Goal: Submit feedback/report problem

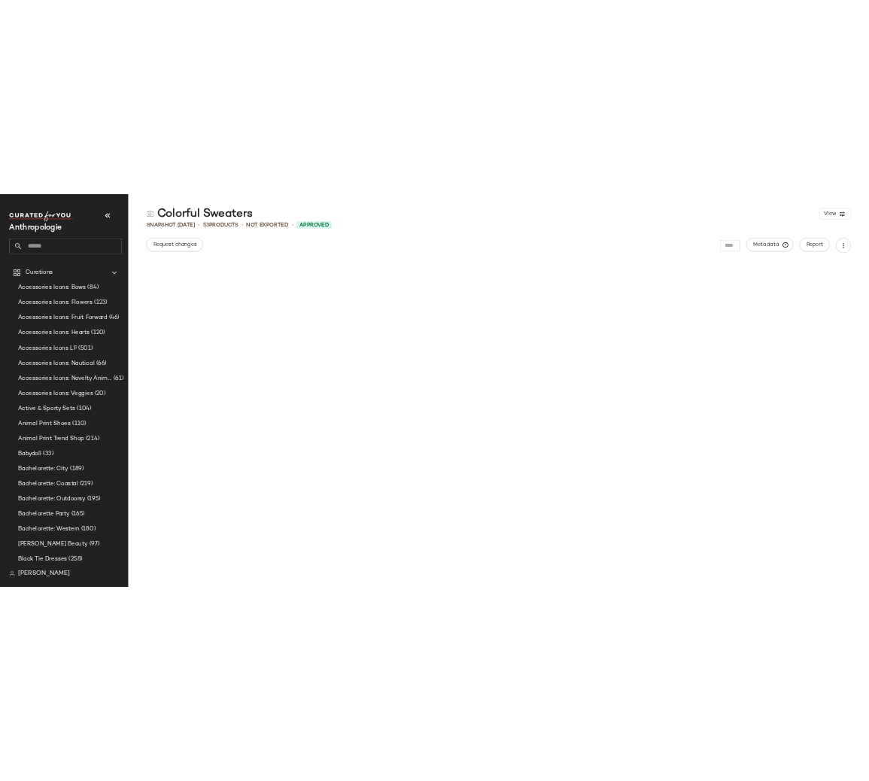
scroll to position [3624, 0]
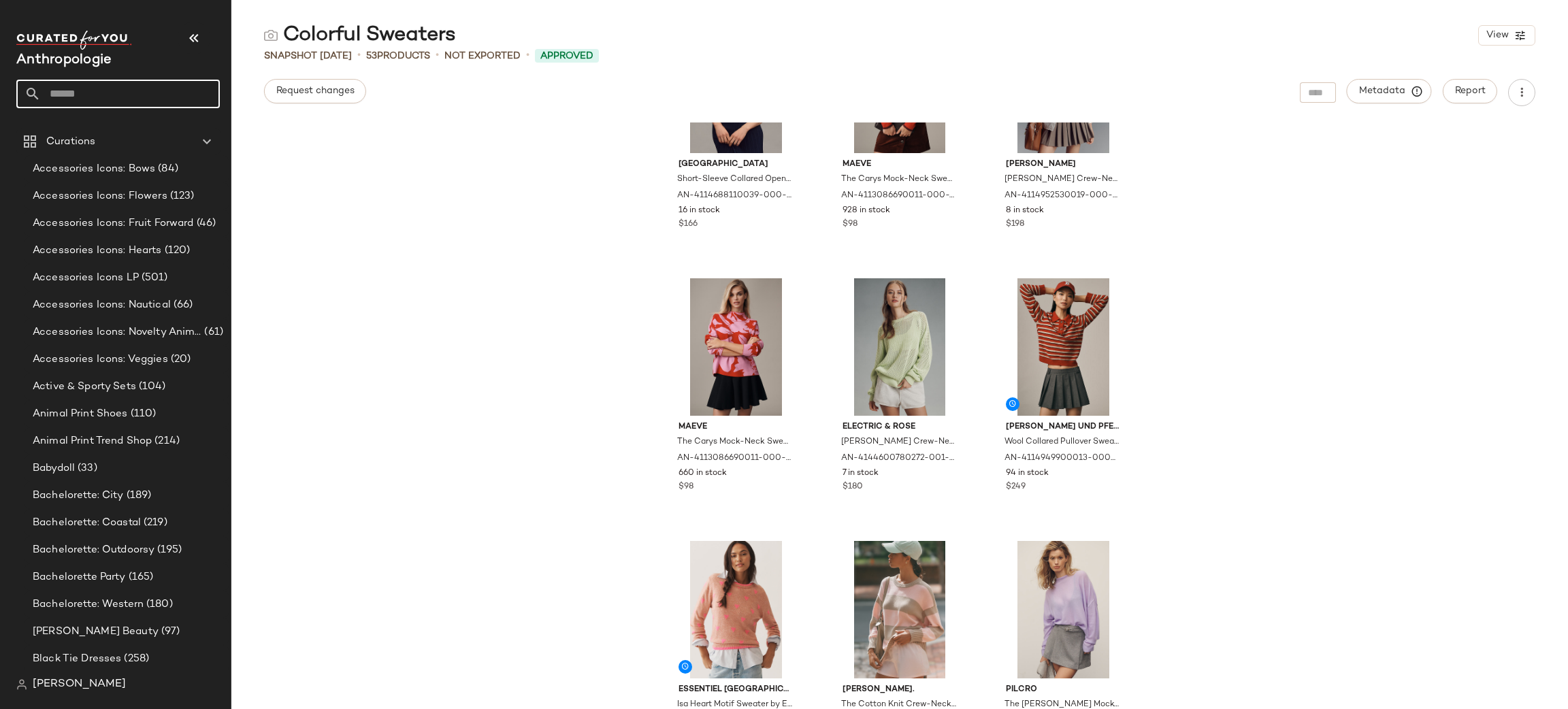
click at [144, 88] on input "text" at bounding box center [130, 94] width 179 height 29
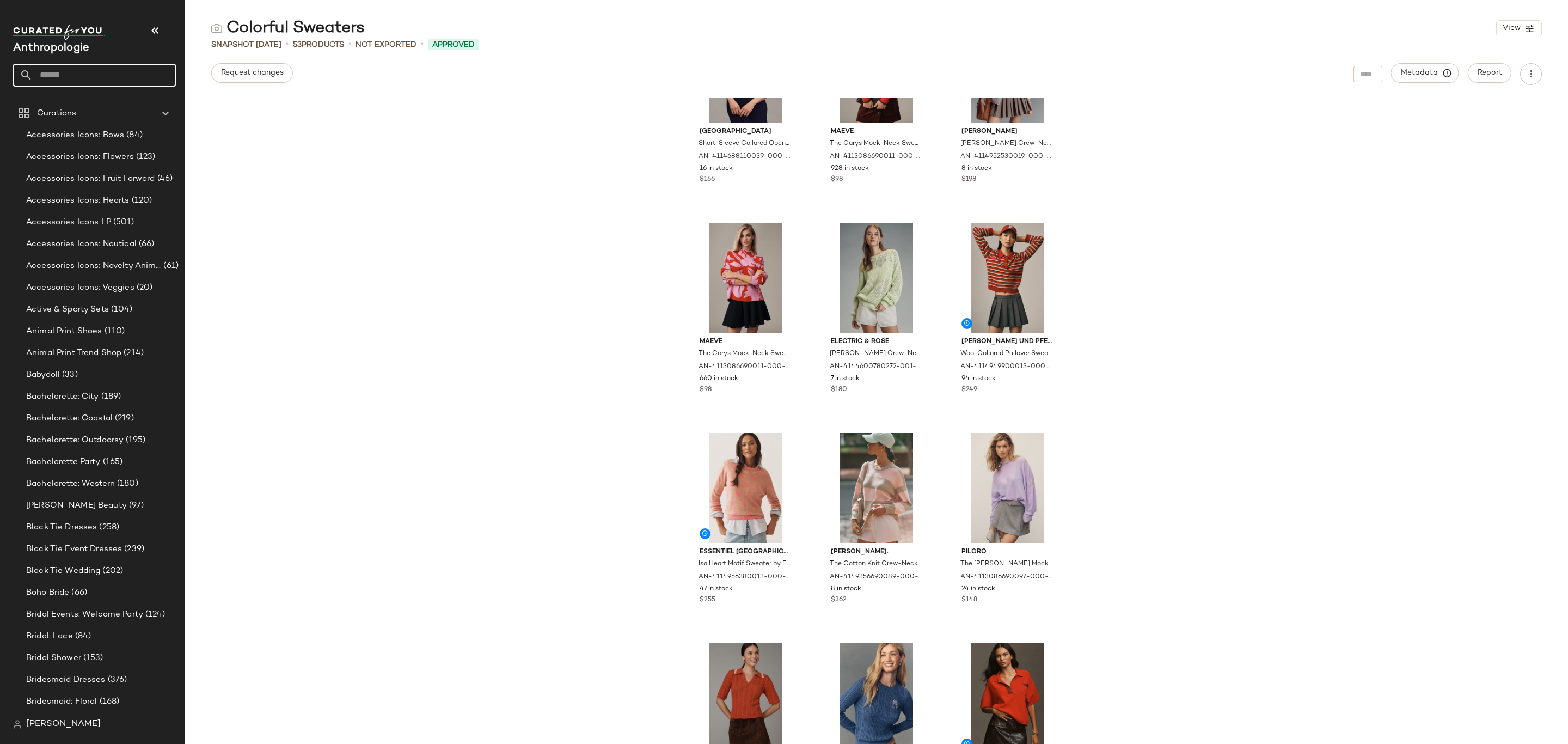
click at [113, 72] on input "text" at bounding box center [104, 75] width 143 height 23
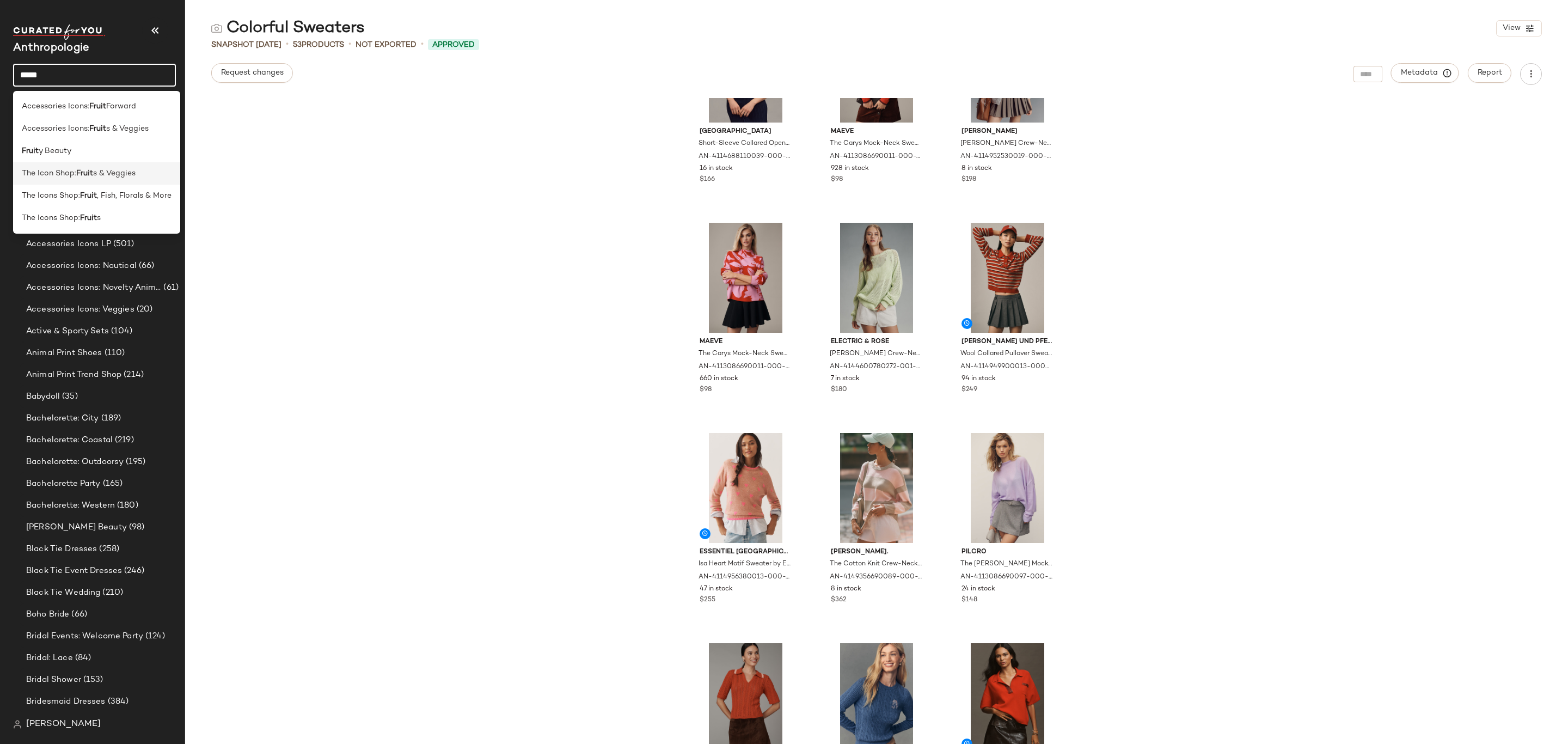
type input "*****"
click at [151, 171] on div "The Icon Shop: Fruit s & Veggies" at bounding box center [96, 174] width 150 height 12
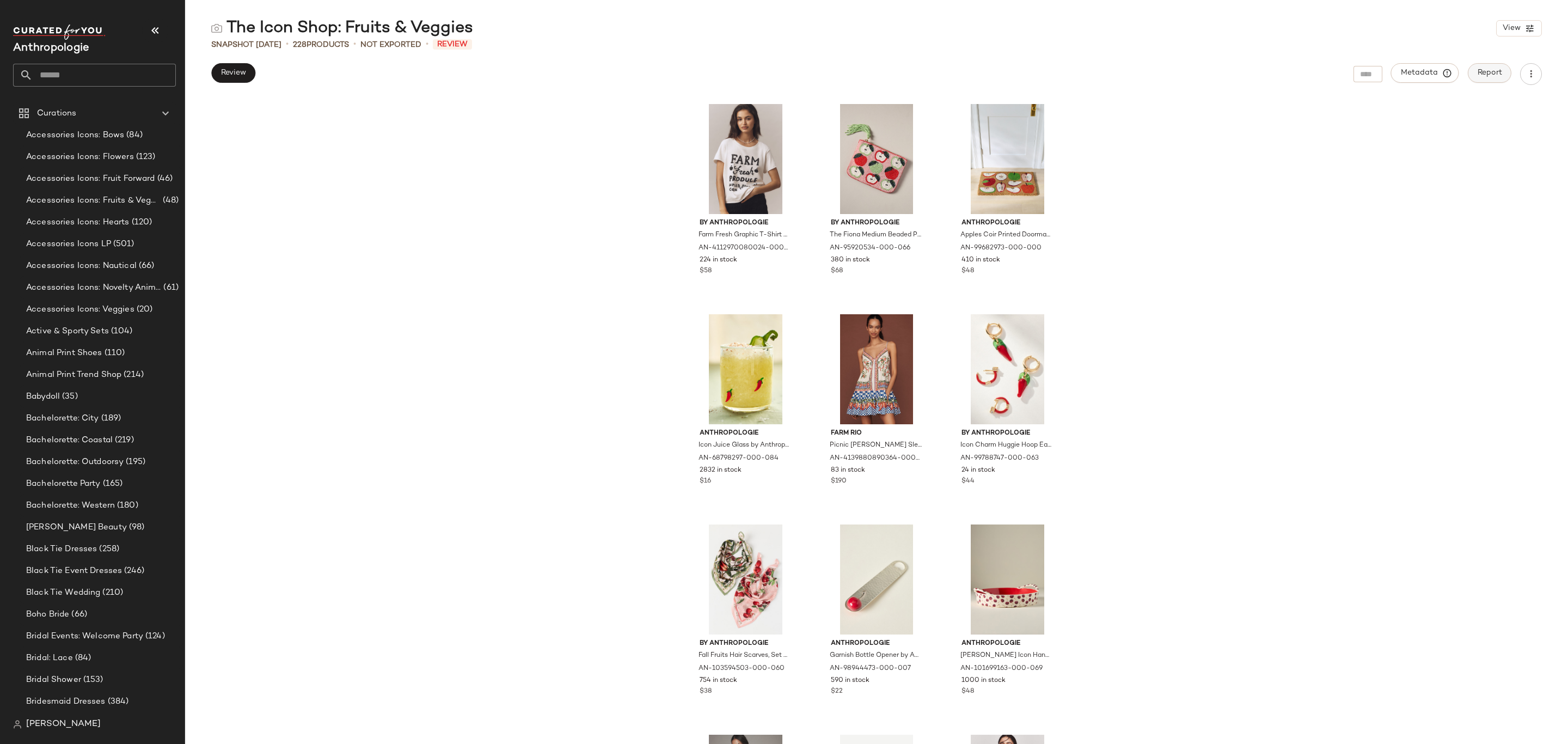
click at [1254, 64] on button "Report" at bounding box center [1490, 72] width 43 height 20
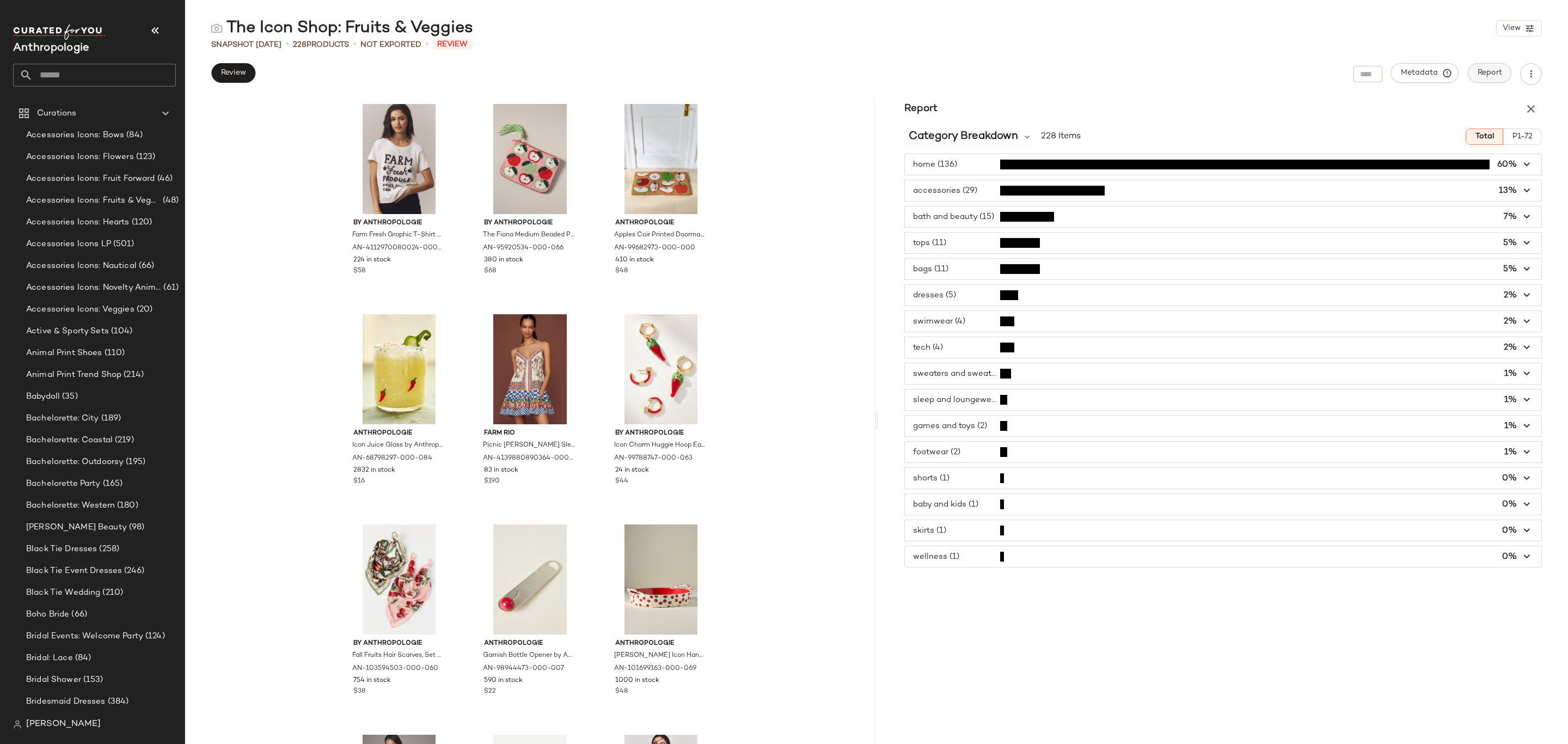
click at [1254, 77] on span "Report" at bounding box center [1490, 73] width 25 height 9
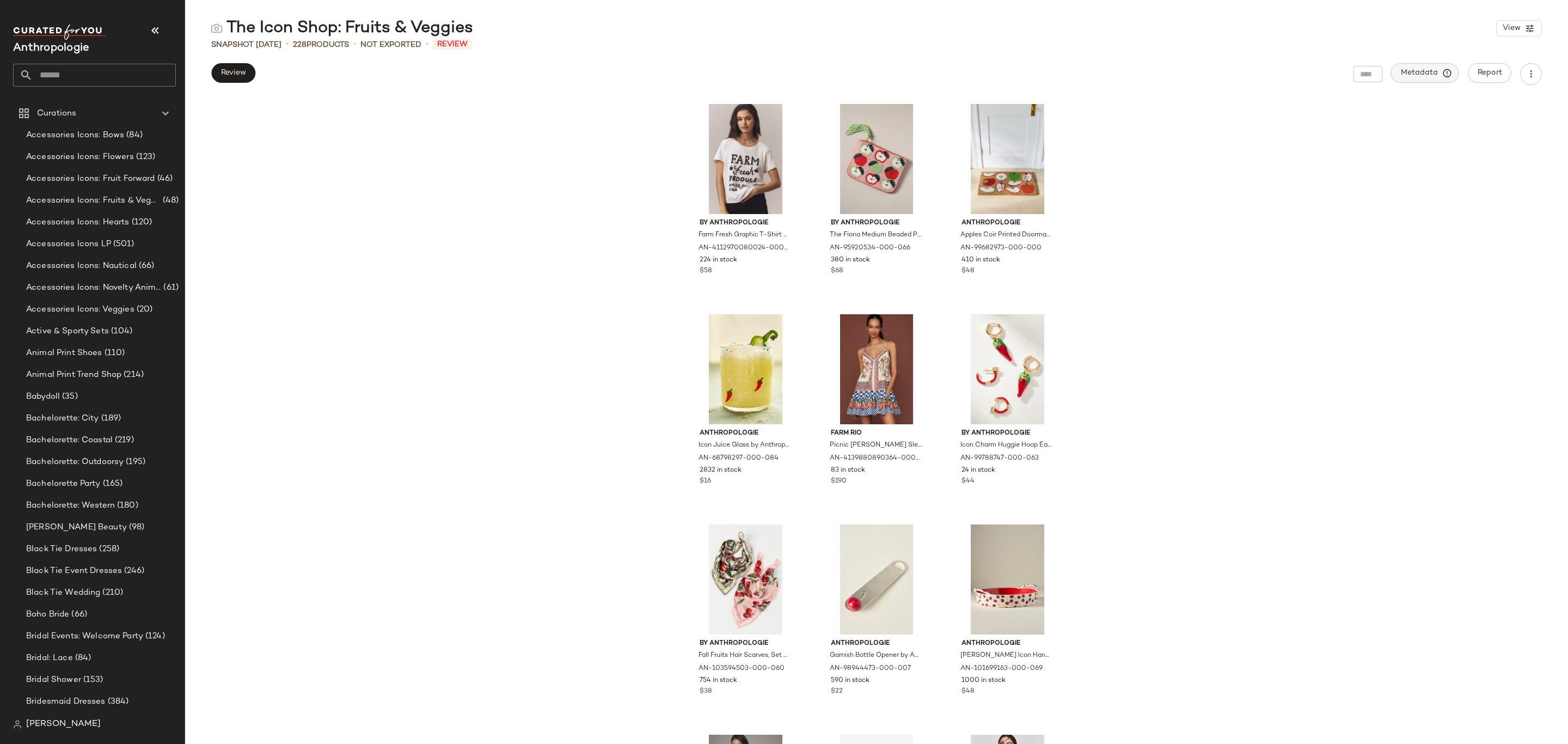
click at [1254, 69] on span "Metadata" at bounding box center [1425, 73] width 49 height 10
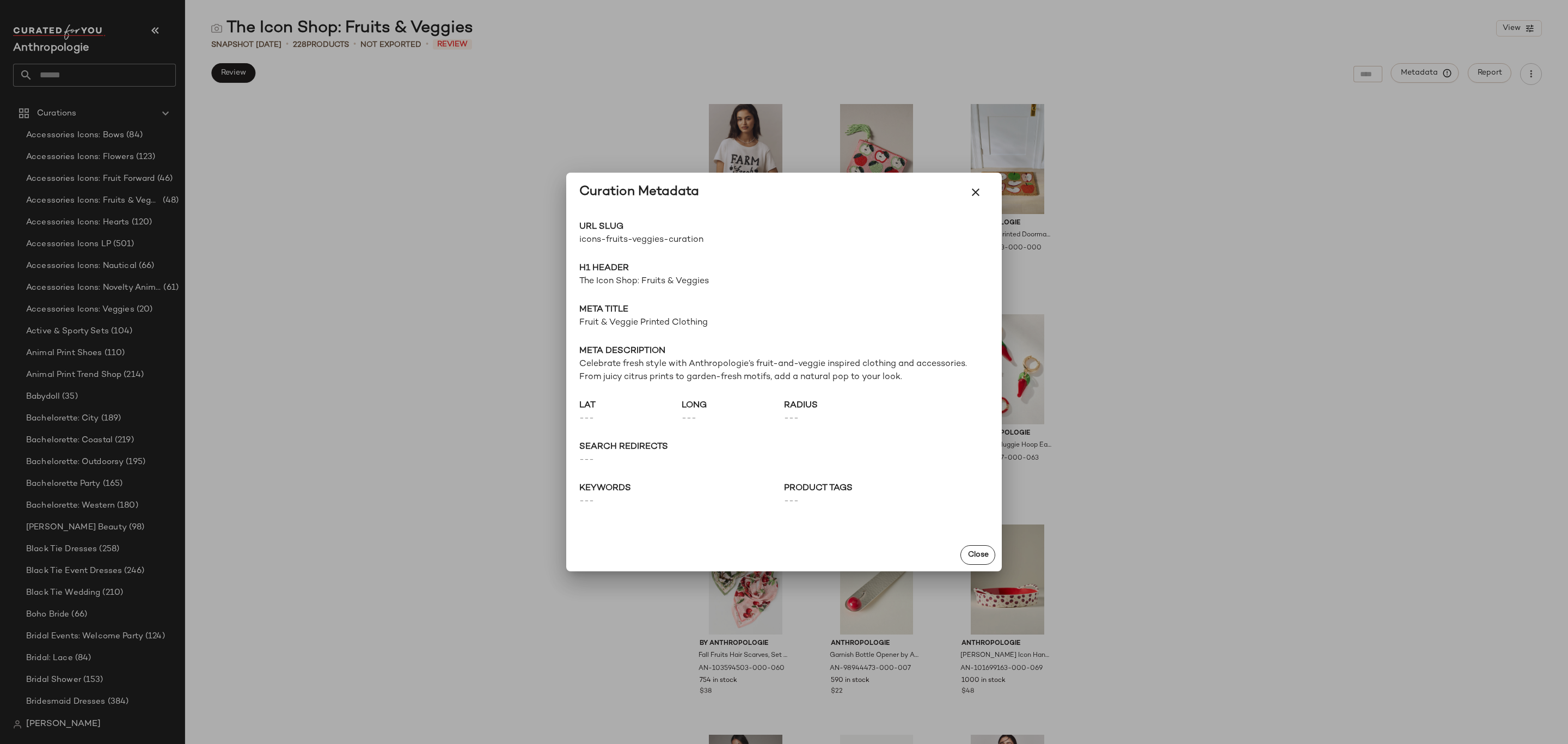
click at [654, 245] on span "icons-fruits-veggies-curation" at bounding box center [682, 240] width 205 height 13
click at [659, 235] on span "icons-fruits-veggies-curation" at bounding box center [682, 240] width 205 height 13
copy div "icons-fruits-veggies-curation Go to Shop"
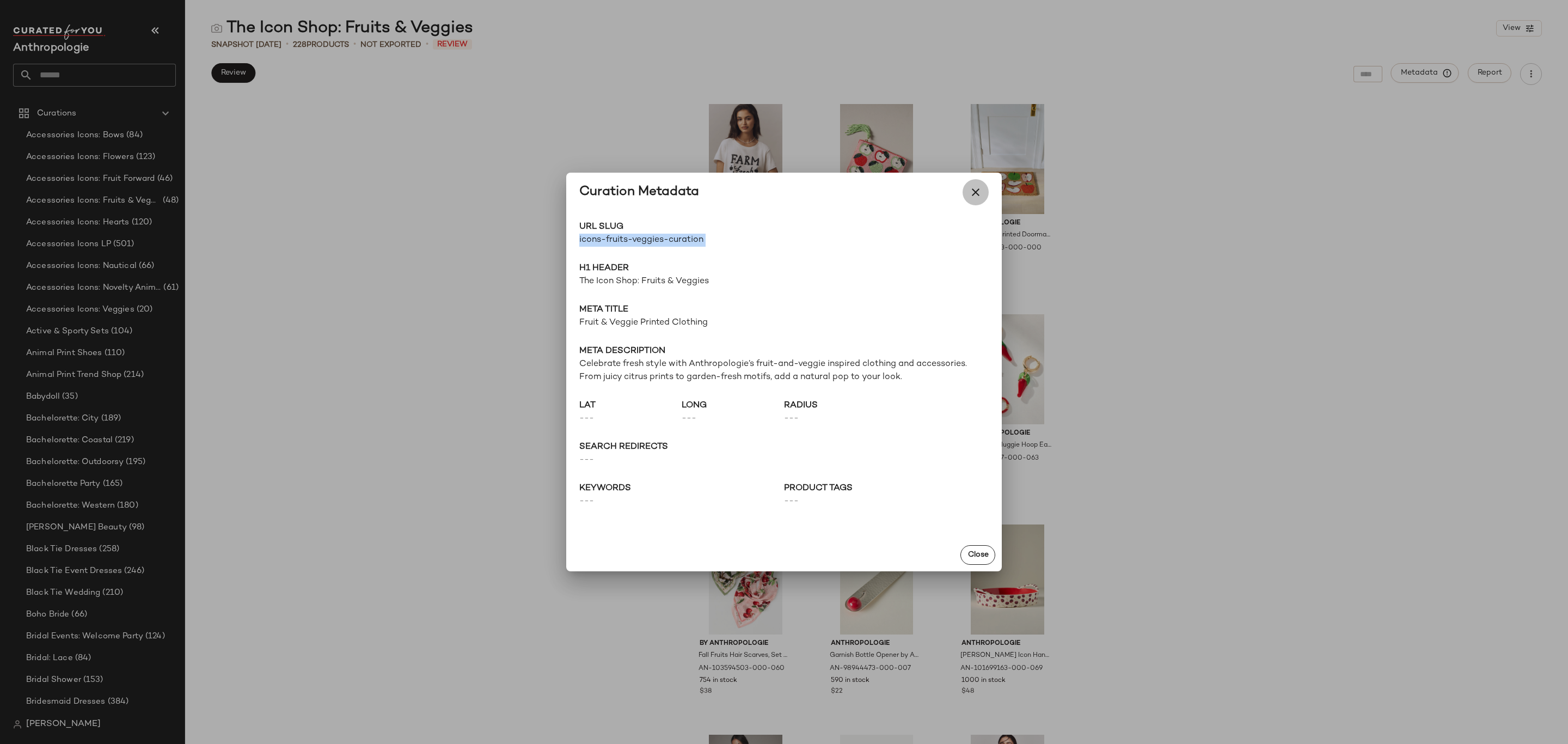
click at [972, 188] on icon "button" at bounding box center [975, 193] width 13 height 13
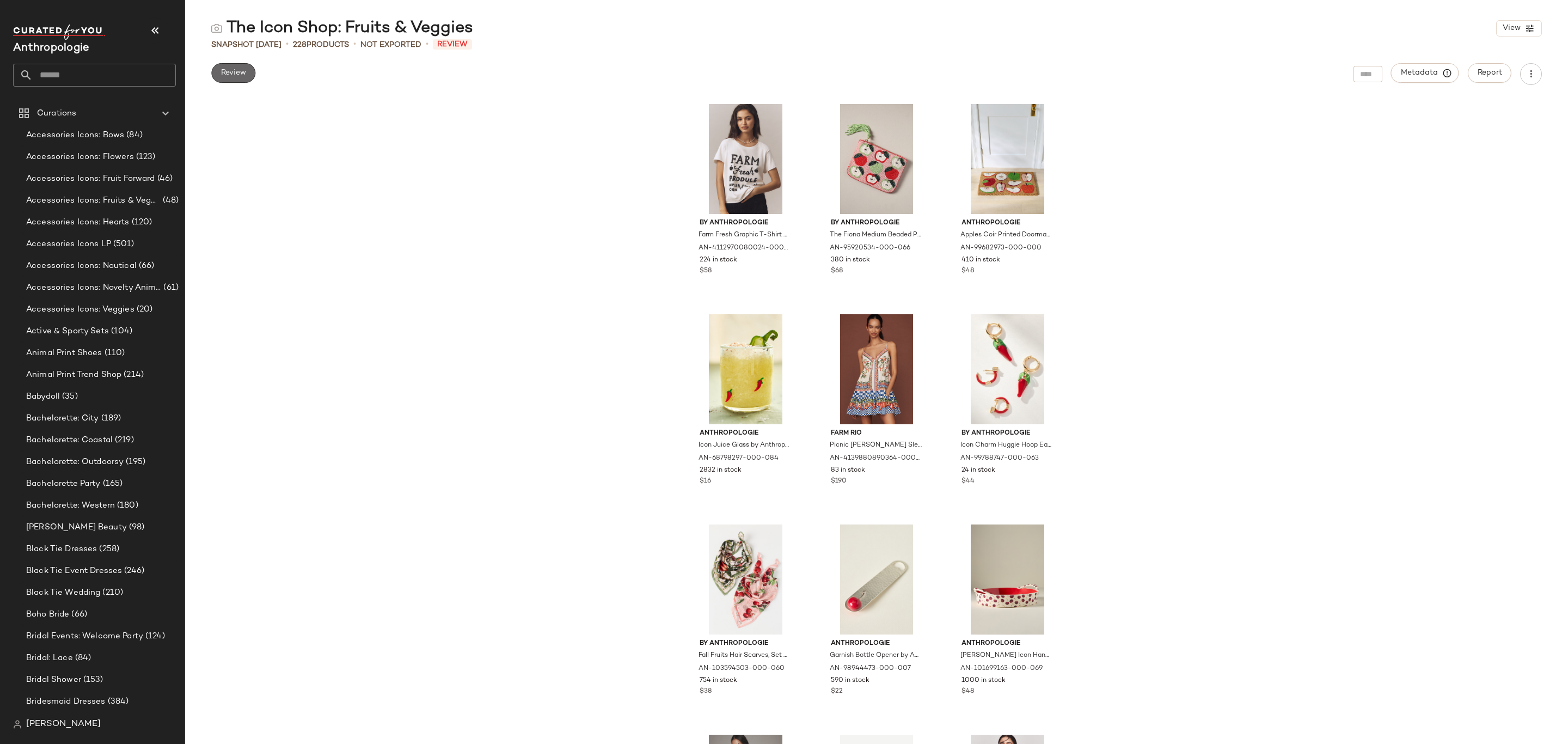
click at [247, 70] on button "Review" at bounding box center [233, 72] width 44 height 20
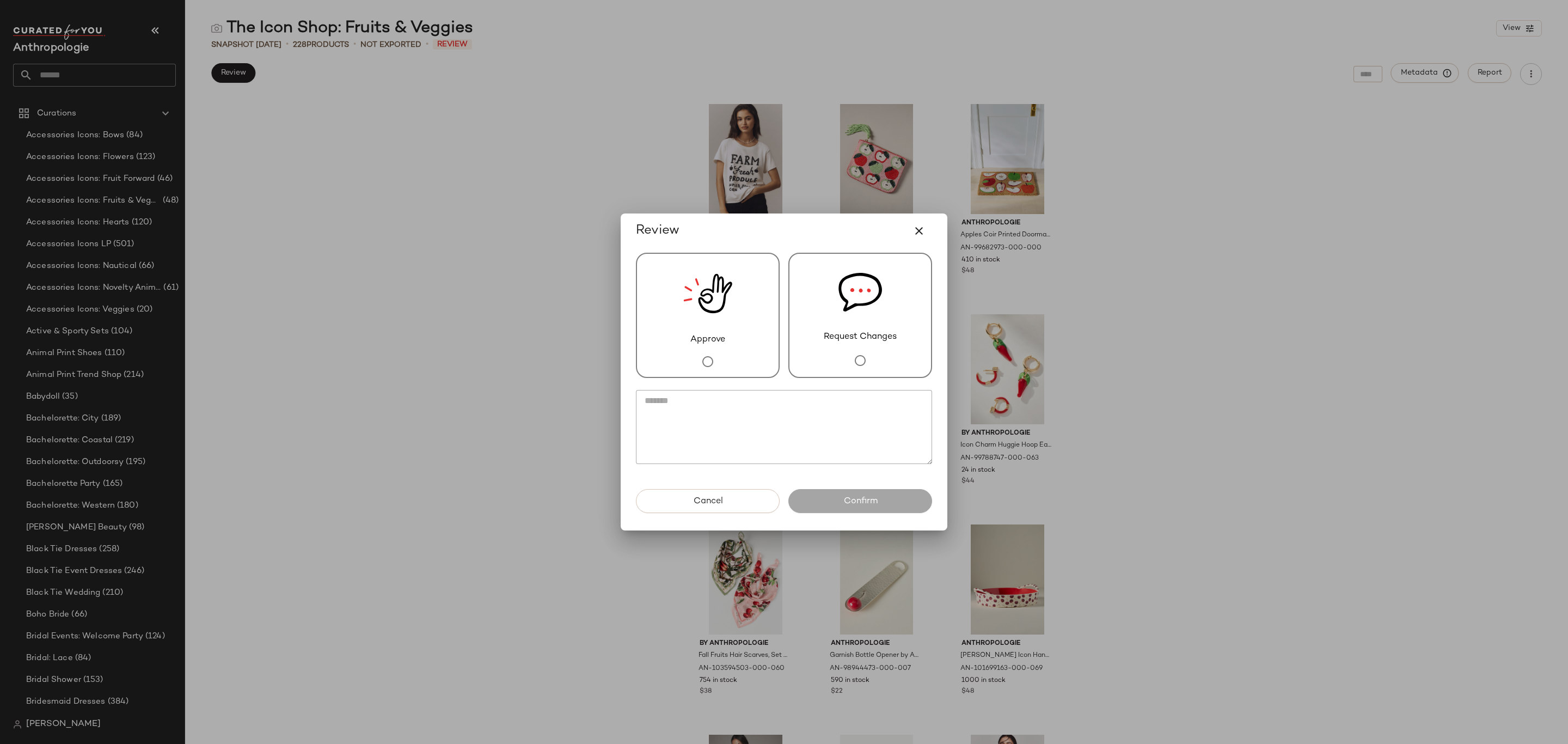
click at [729, 314] on img at bounding box center [708, 294] width 49 height 80
drag, startPoint x: 873, startPoint y: 499, endPoint x: 876, endPoint y: 699, distance: 200.0
click at [874, 501] on span "Confirm" at bounding box center [860, 502] width 34 height 10
